Goal: Transaction & Acquisition: Book appointment/travel/reservation

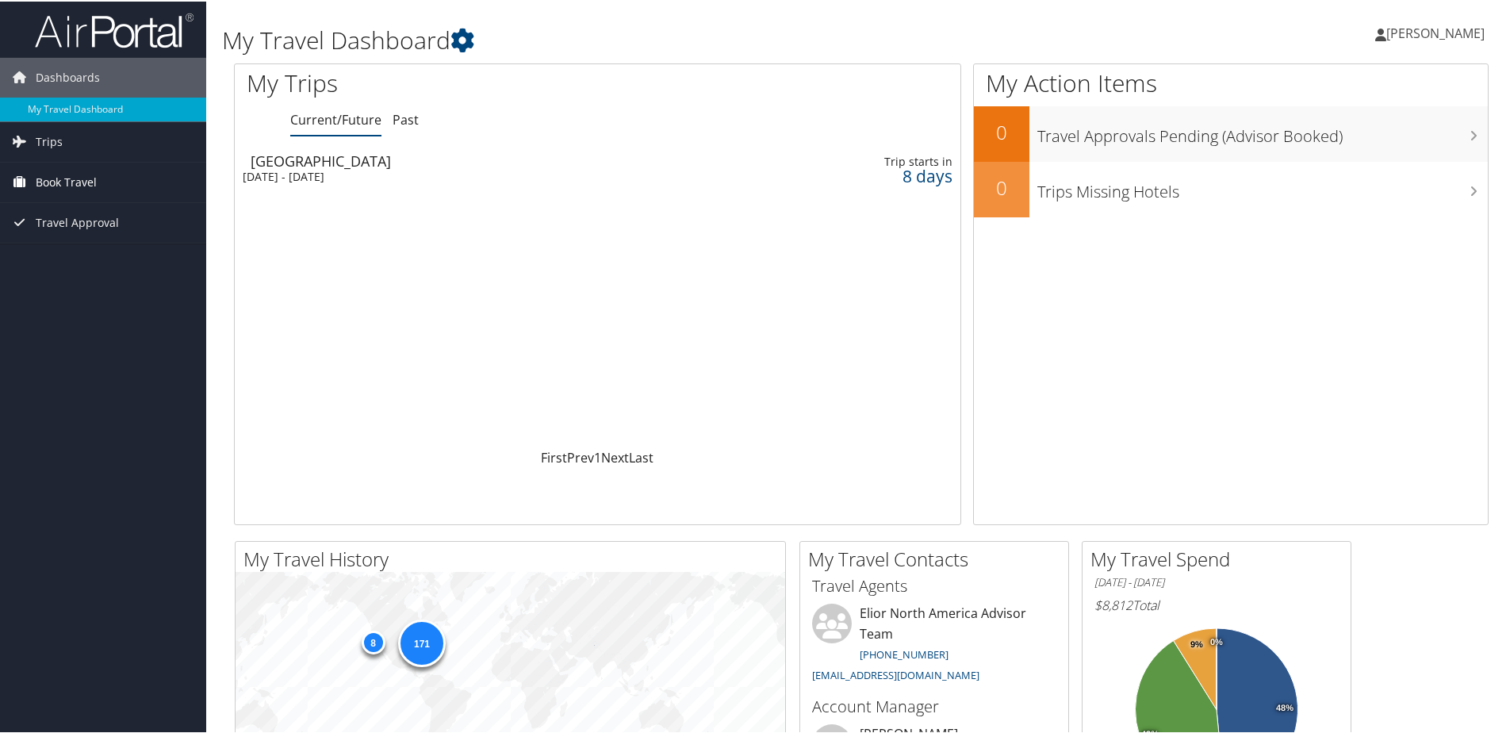
click at [61, 182] on span "Book Travel" at bounding box center [66, 181] width 61 height 40
click at [74, 258] on link "Book/Manage Online Trips" at bounding box center [103, 260] width 206 height 24
click at [55, 148] on span "Trips" at bounding box center [49, 141] width 27 height 40
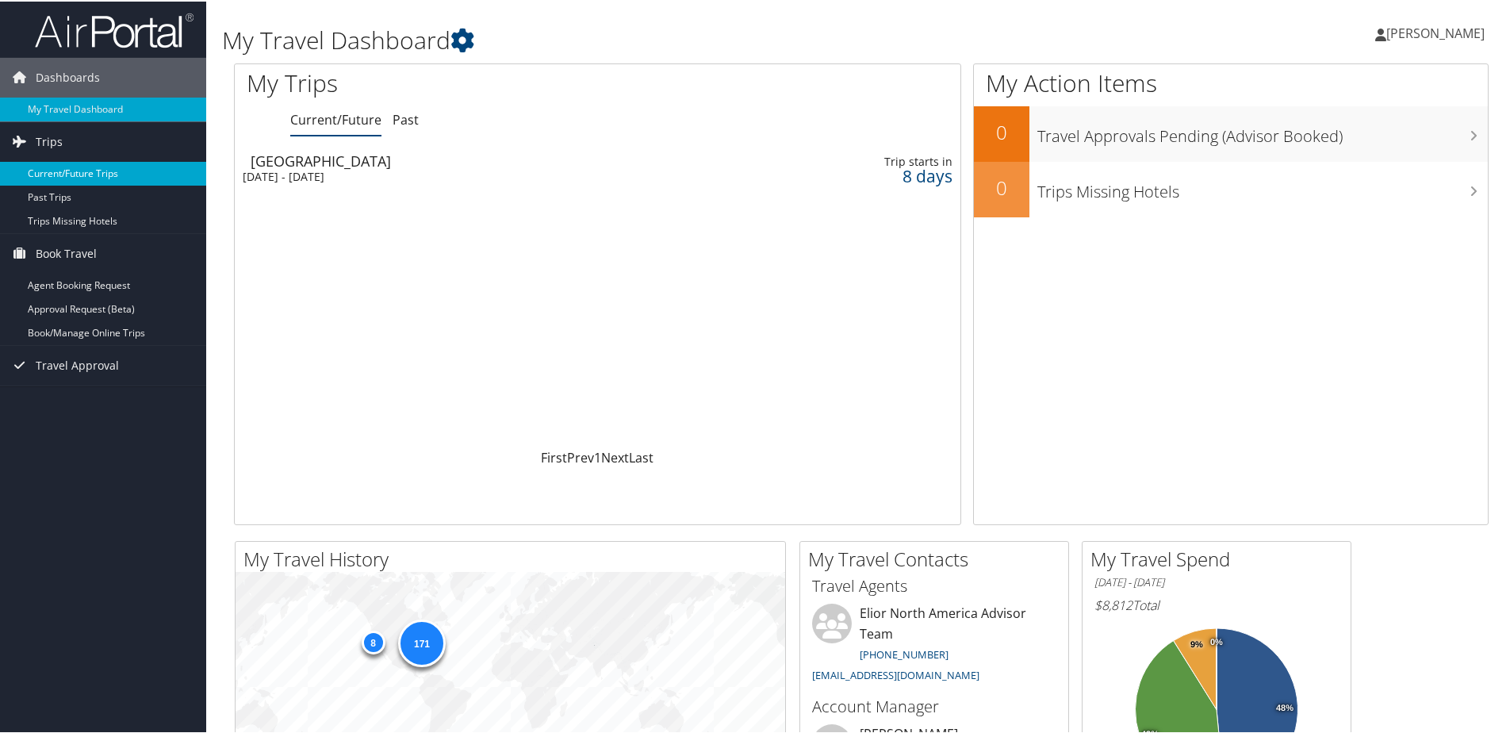
click at [57, 172] on link "Current/Future Trips" at bounding box center [103, 172] width 206 height 24
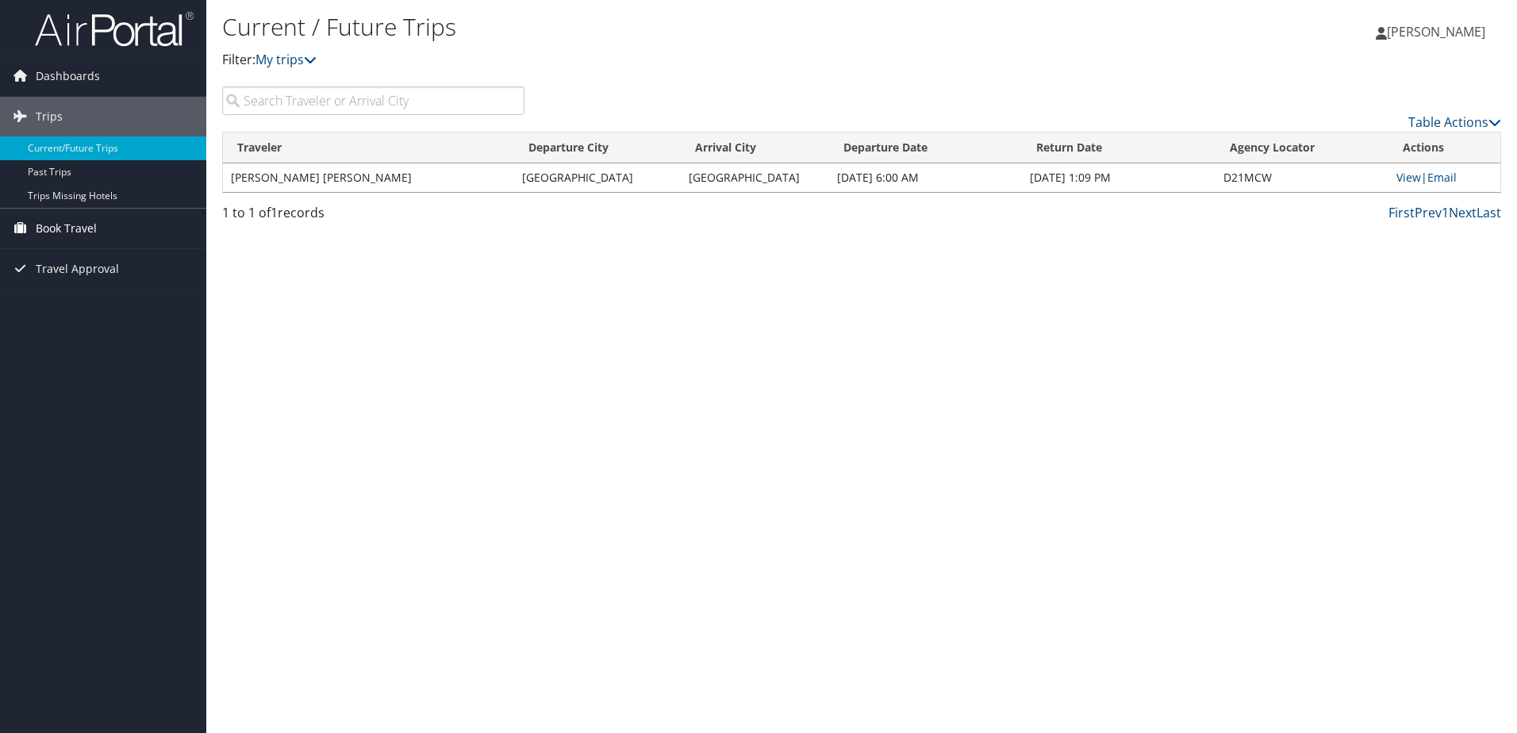
click at [62, 228] on span "Book Travel" at bounding box center [66, 229] width 61 height 40
click at [71, 302] on link "Book/Manage Online Trips" at bounding box center [103, 308] width 206 height 24
